Goal: Transaction & Acquisition: Purchase product/service

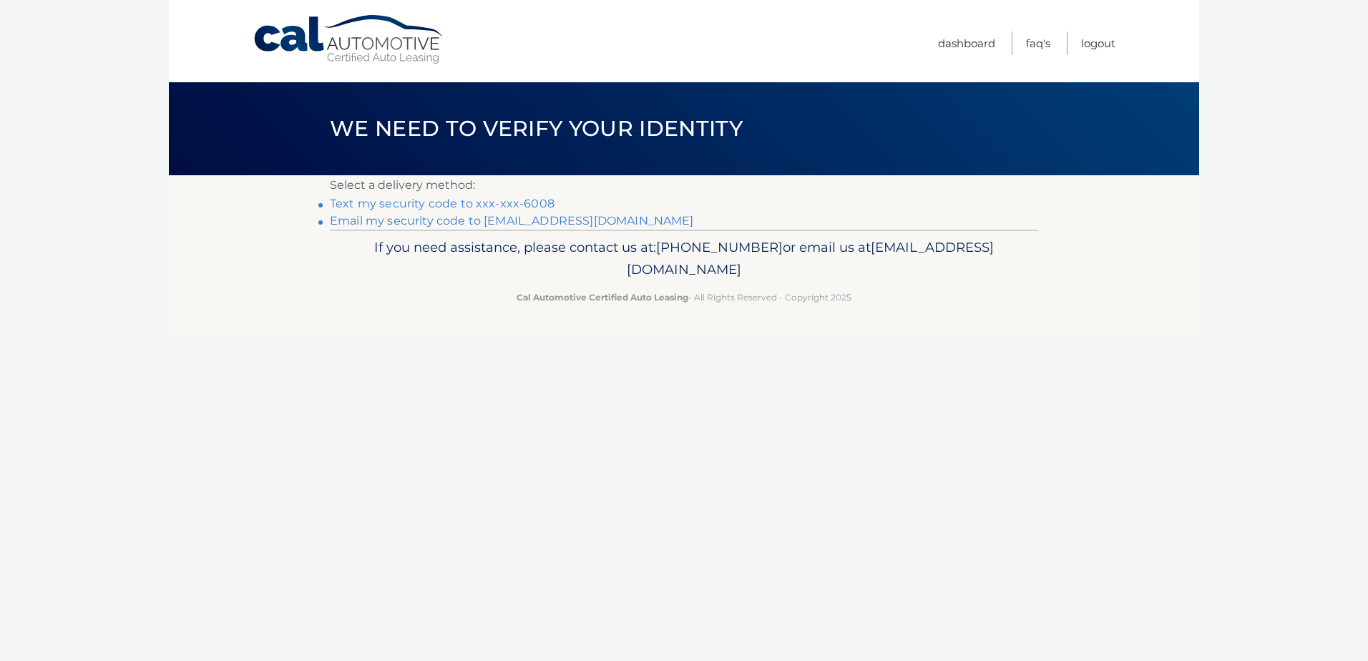
click at [435, 200] on link "Text my security code to xxx-xxx-6008" at bounding box center [442, 204] width 225 height 14
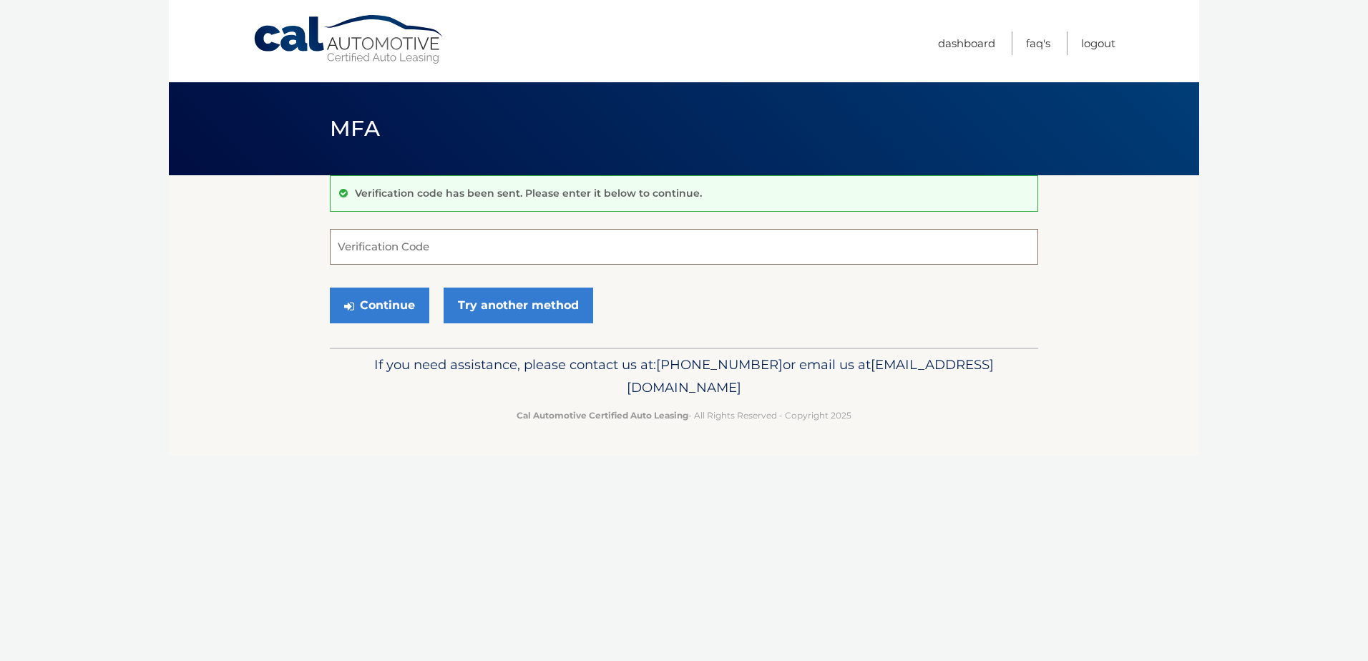
click at [407, 250] on input "Verification Code" at bounding box center [684, 247] width 709 height 36
type input "241534"
click at [385, 298] on button "Continue" at bounding box center [379, 306] width 99 height 36
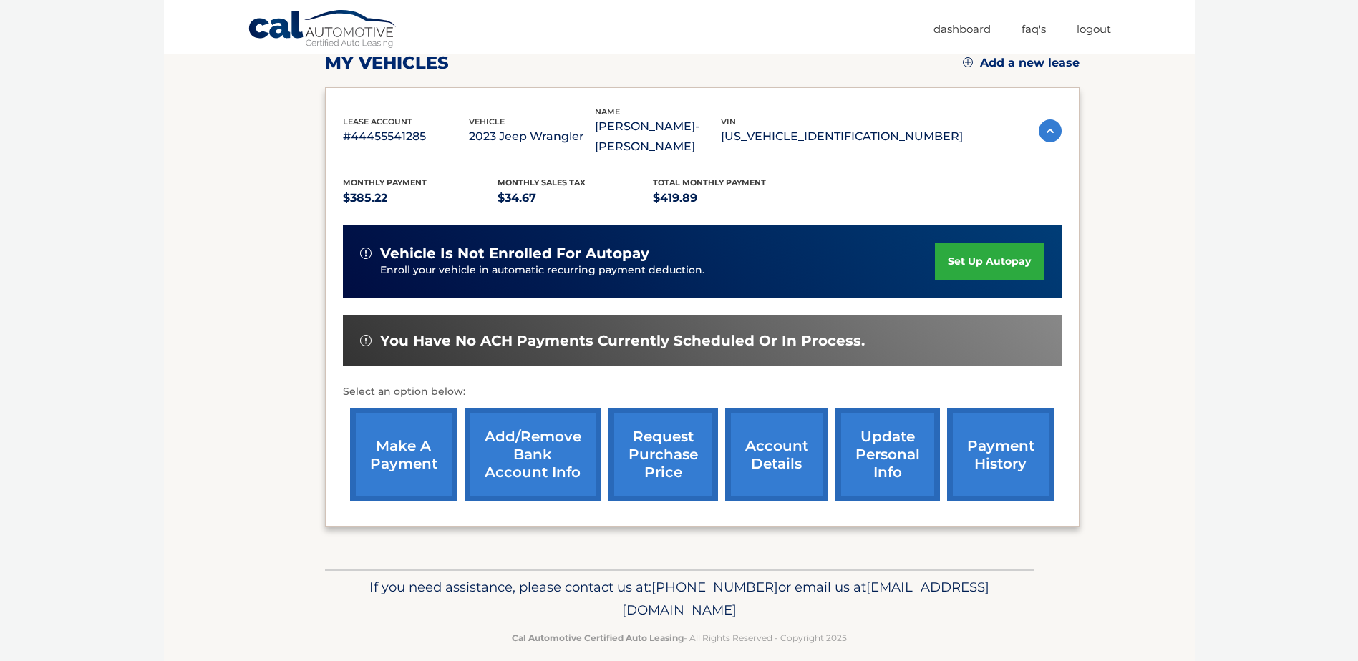
scroll to position [215, 0]
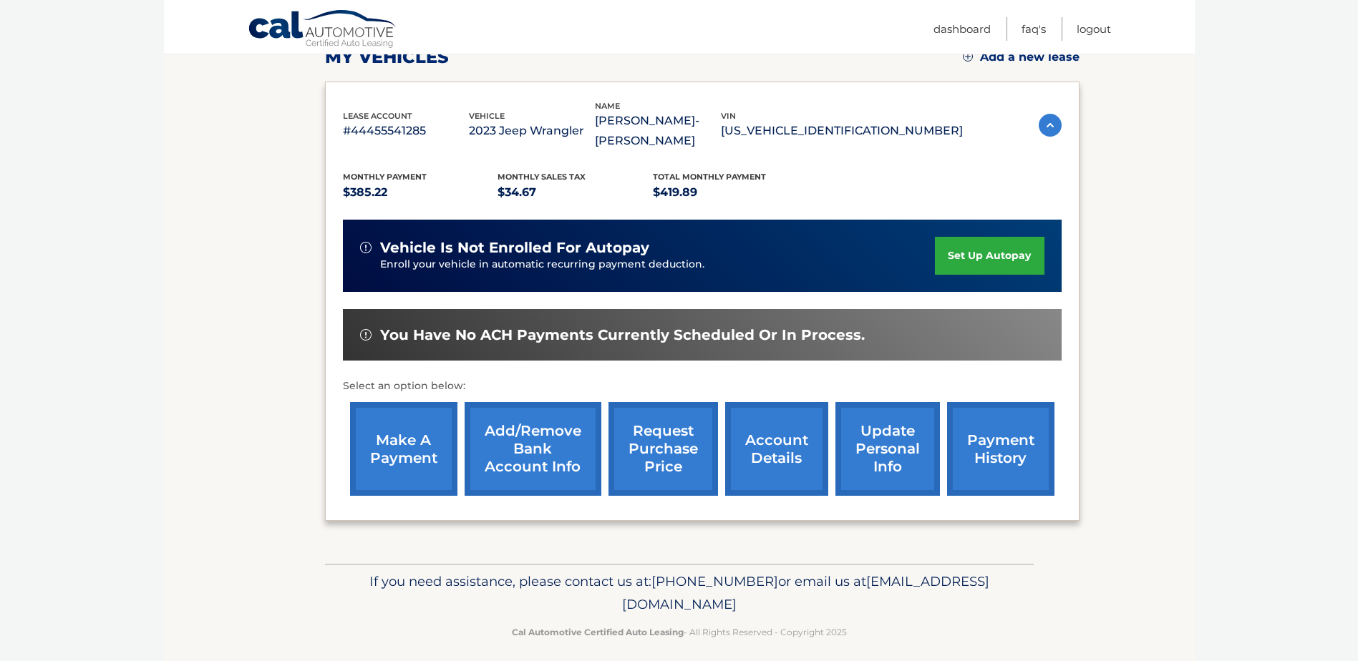
click at [403, 443] on link "make a payment" at bounding box center [403, 449] width 107 height 94
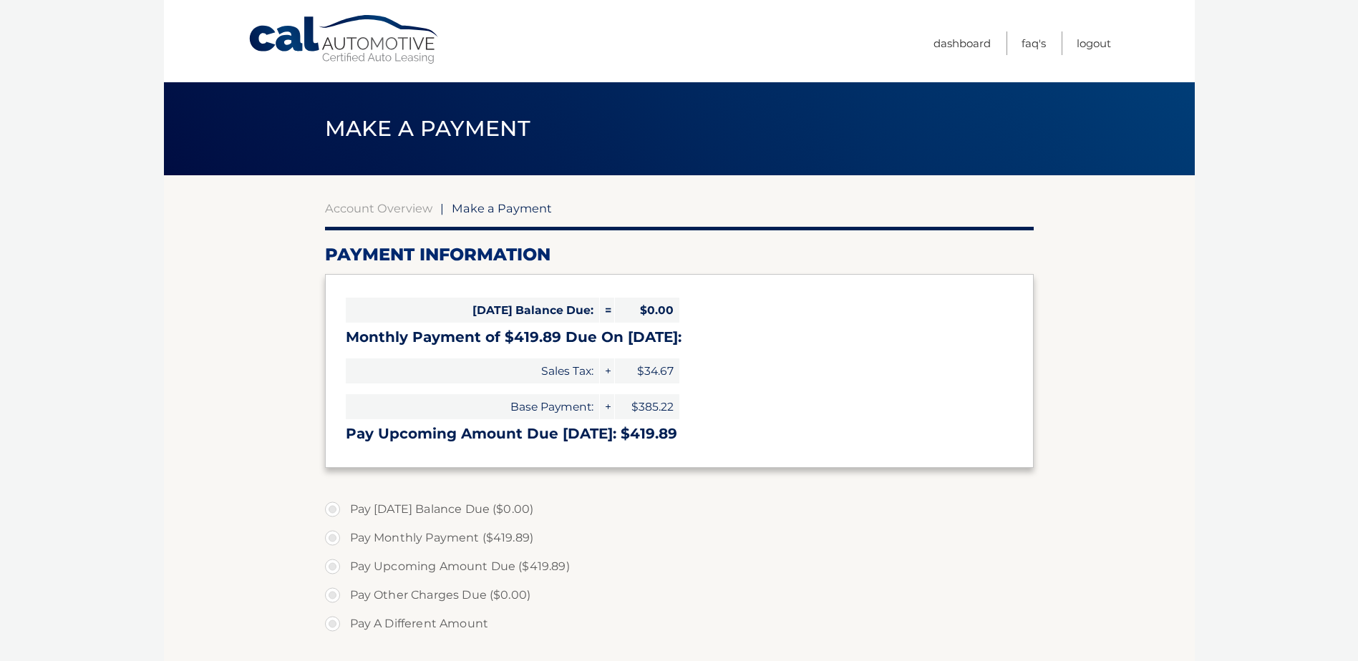
select select "ZDdmZWQ1NTgtYjRhYS00ZDBlLWI5OTMtNDI0ZTI4ZWI1NGQz"
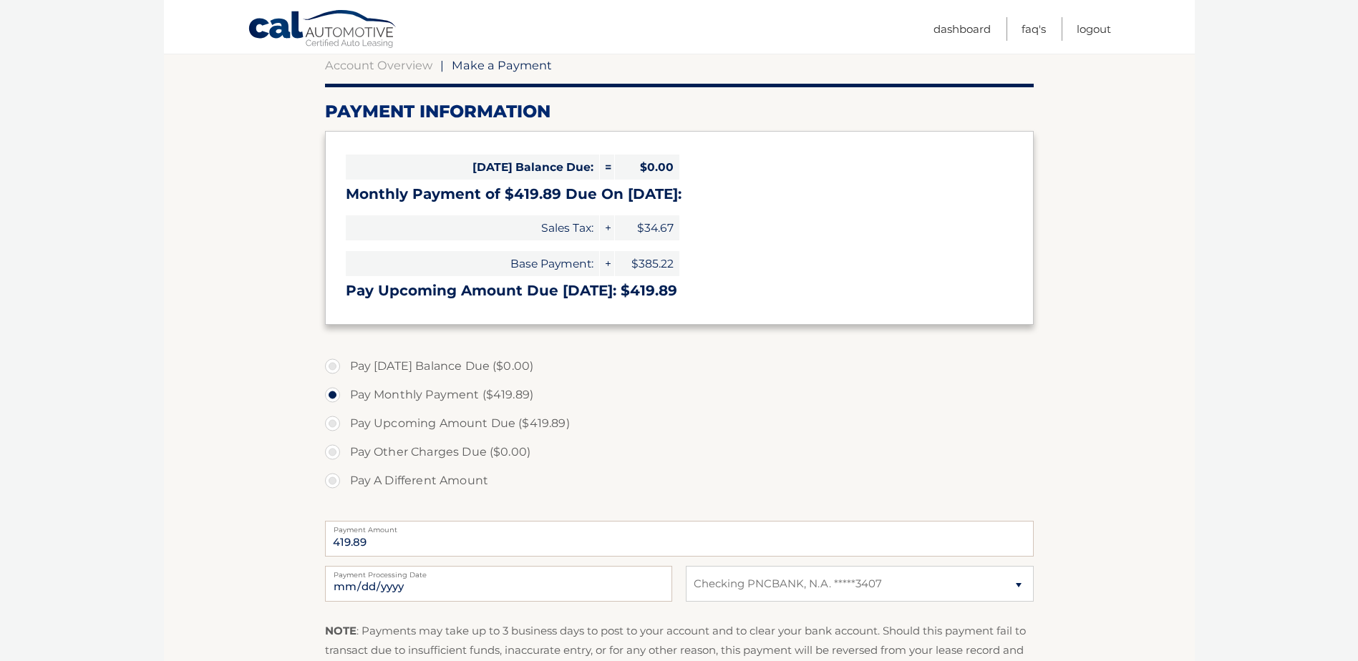
scroll to position [215, 0]
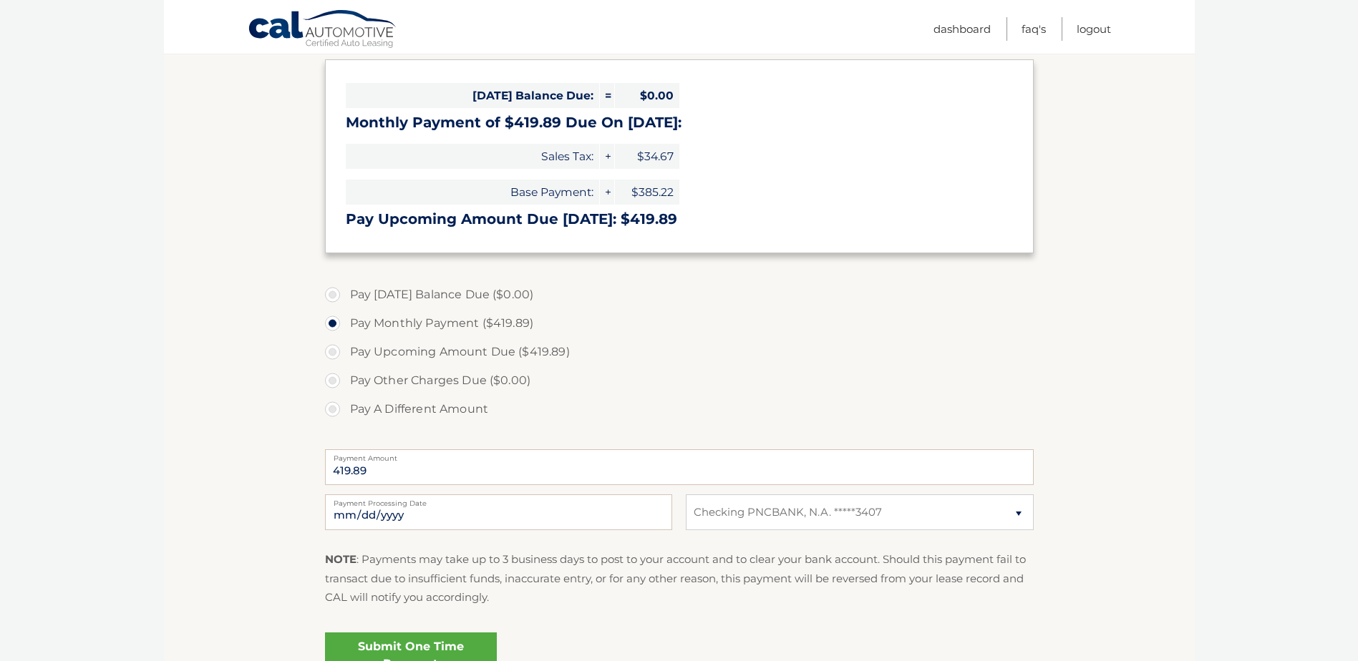
click at [492, 505] on label "Payment Processing Date" at bounding box center [498, 500] width 347 height 11
click at [492, 505] on input "2025-10-08" at bounding box center [498, 513] width 347 height 36
click at [365, 508] on input "2025-10-08" at bounding box center [498, 513] width 347 height 36
type input "2025-10-10"
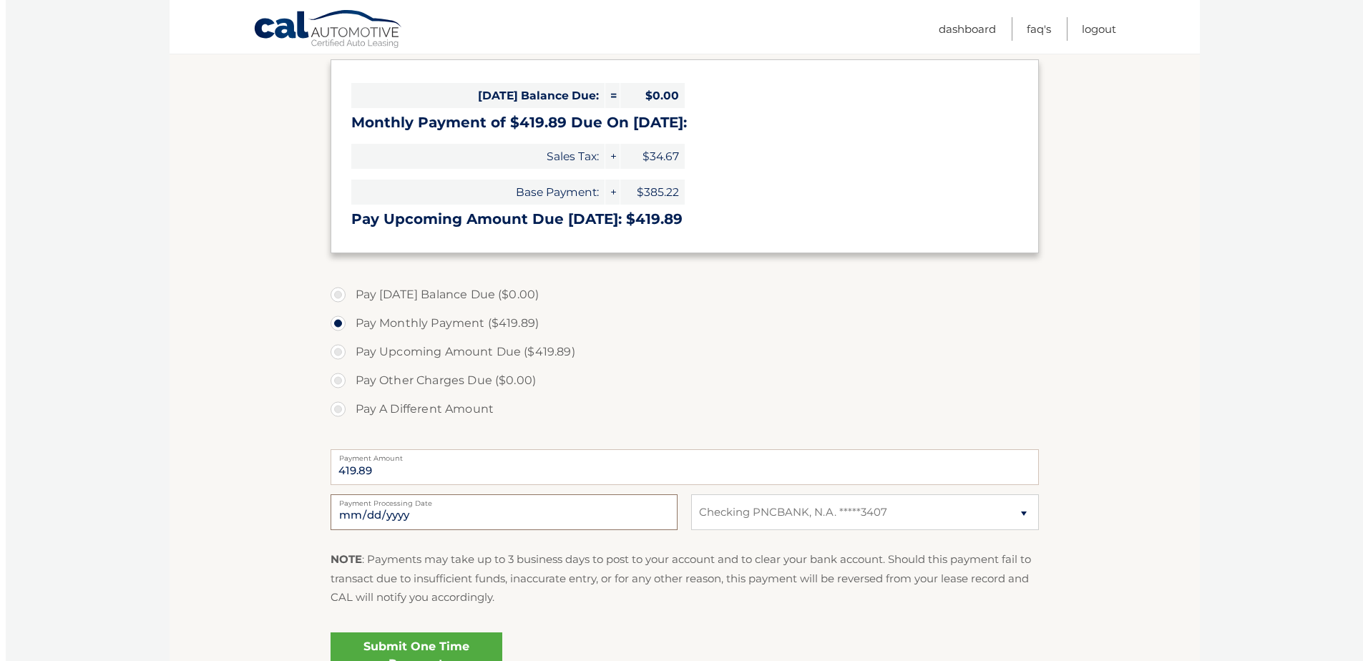
scroll to position [286, 0]
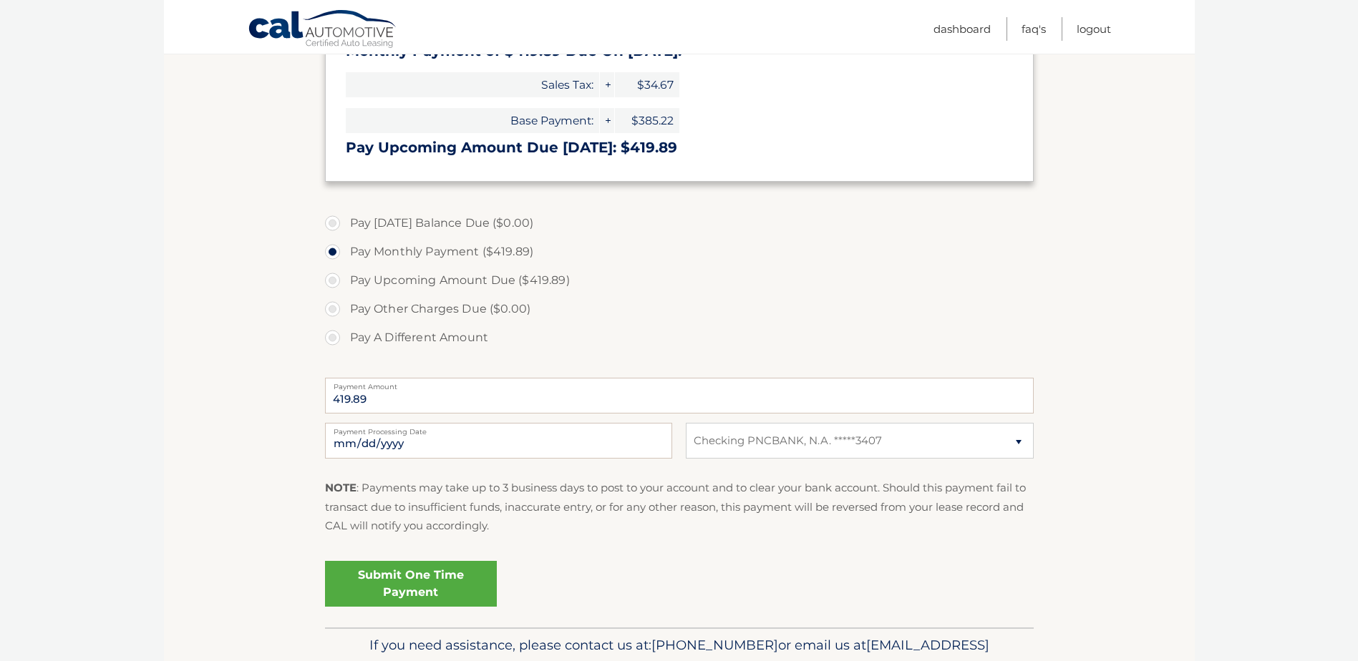
click at [416, 579] on link "Submit One Time Payment" at bounding box center [411, 584] width 172 height 46
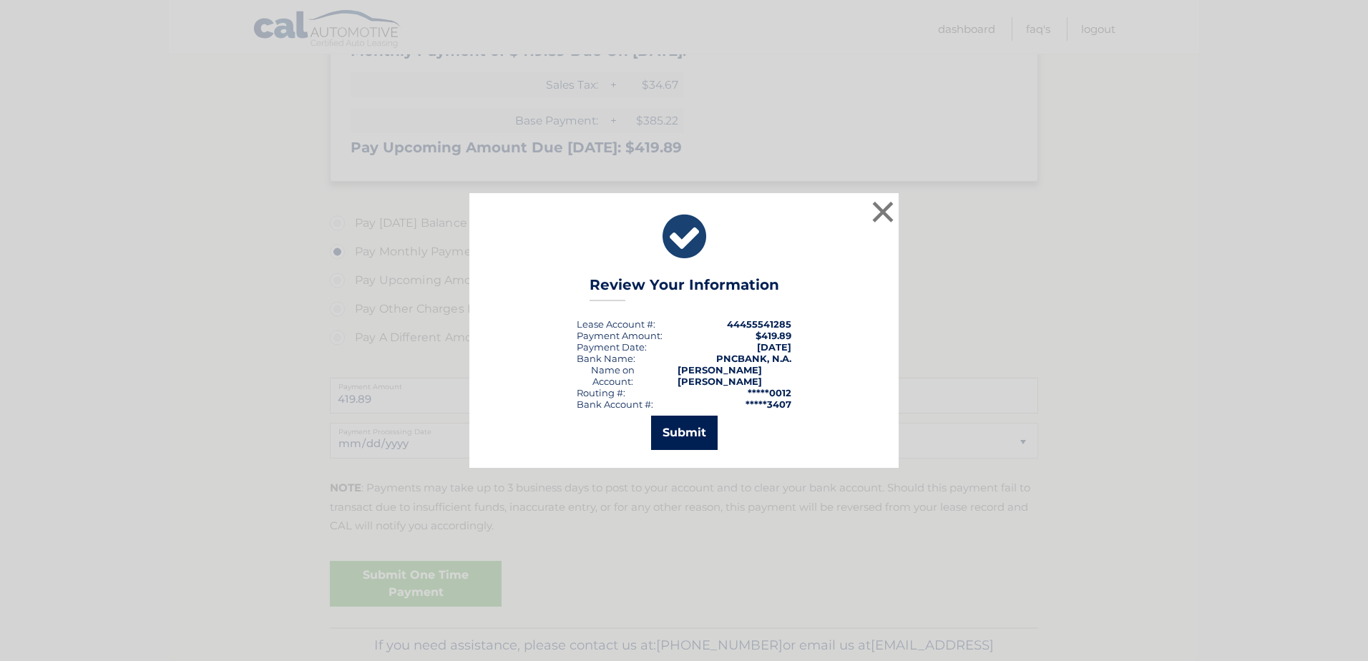
click at [685, 423] on button "Submit" at bounding box center [684, 433] width 67 height 34
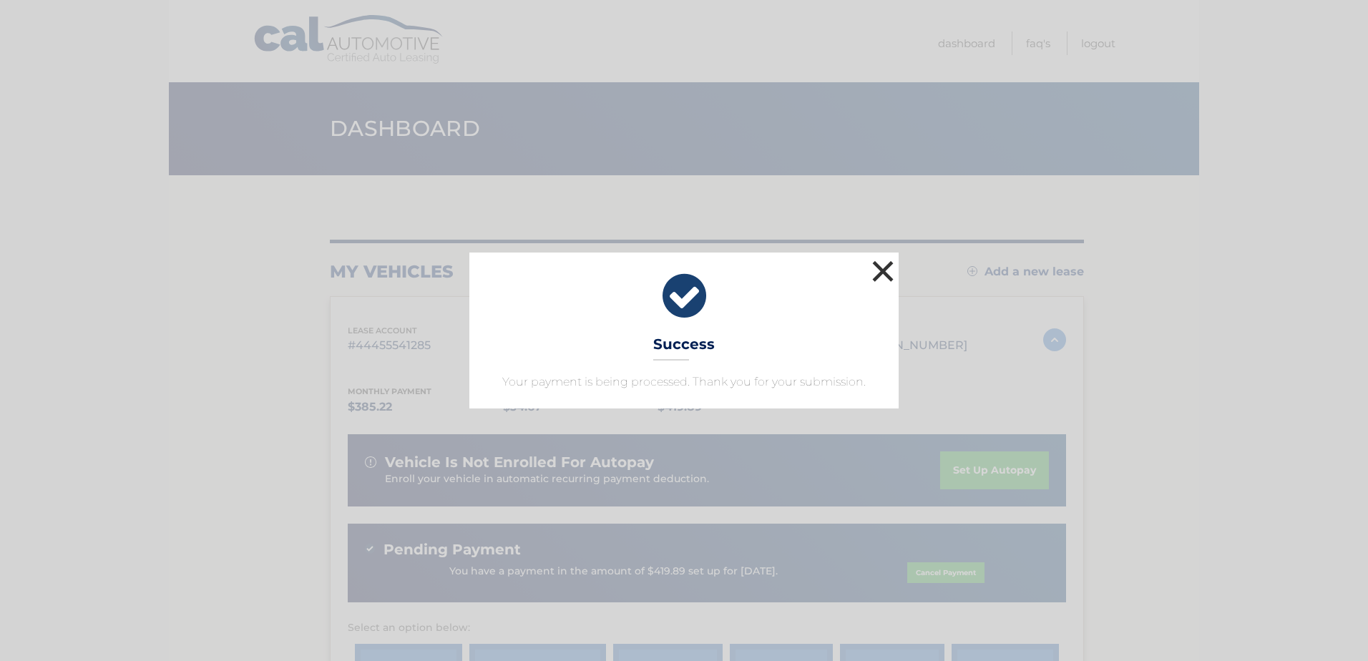
click at [887, 268] on button "×" at bounding box center [883, 271] width 29 height 29
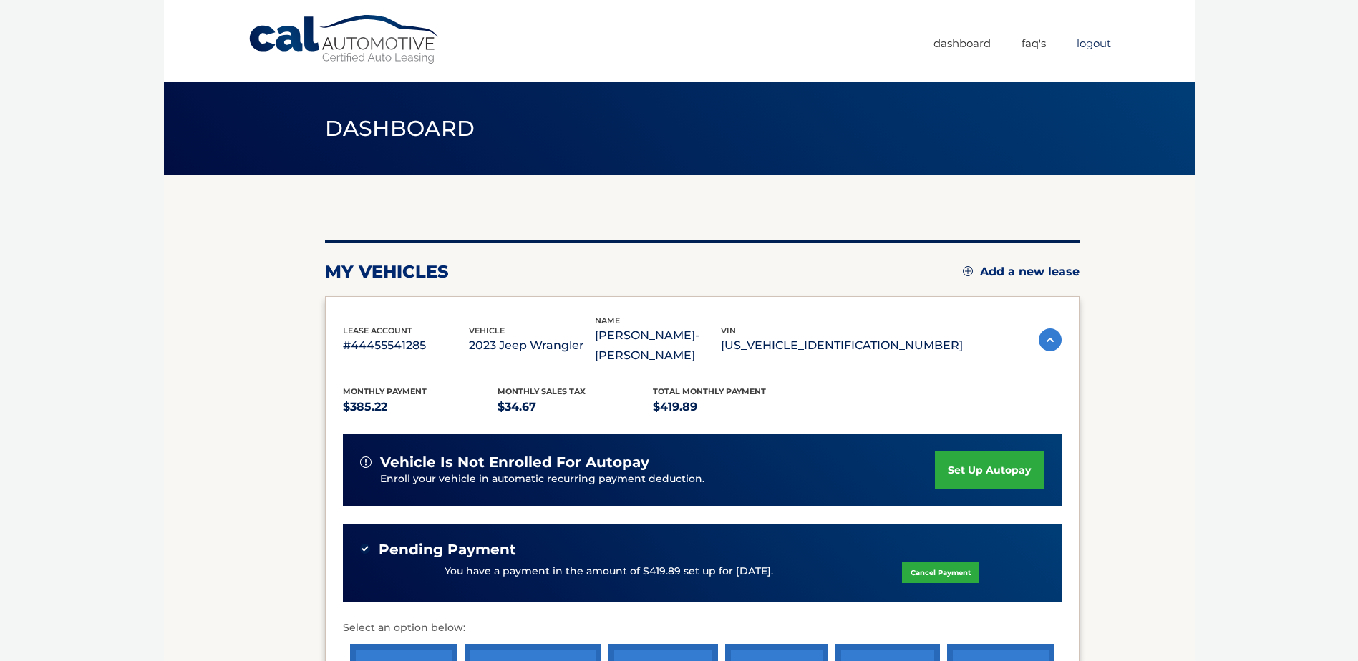
click at [1096, 42] on link "Logout" at bounding box center [1093, 43] width 34 height 24
